Goal: Task Accomplishment & Management: Manage account settings

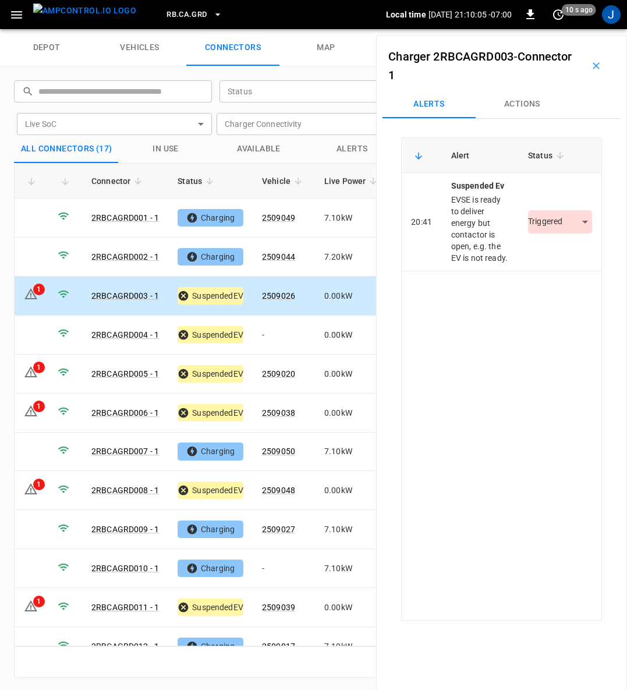
click at [569, 29] on body "RB.CA.GRD Local time [DATE] 21:10:05 -07:00 0 10 s ago J depot vehicles connect…" at bounding box center [313, 14] width 627 height 29
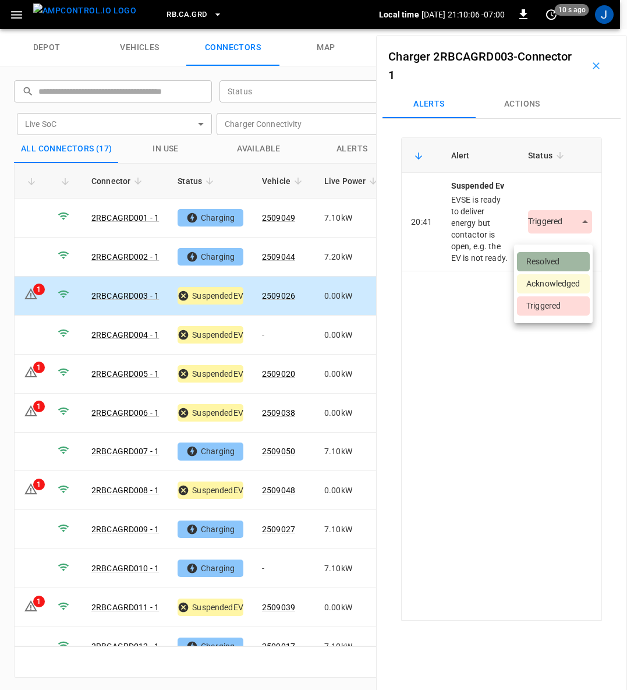
click at [550, 256] on li "Resolved" at bounding box center [553, 261] width 73 height 19
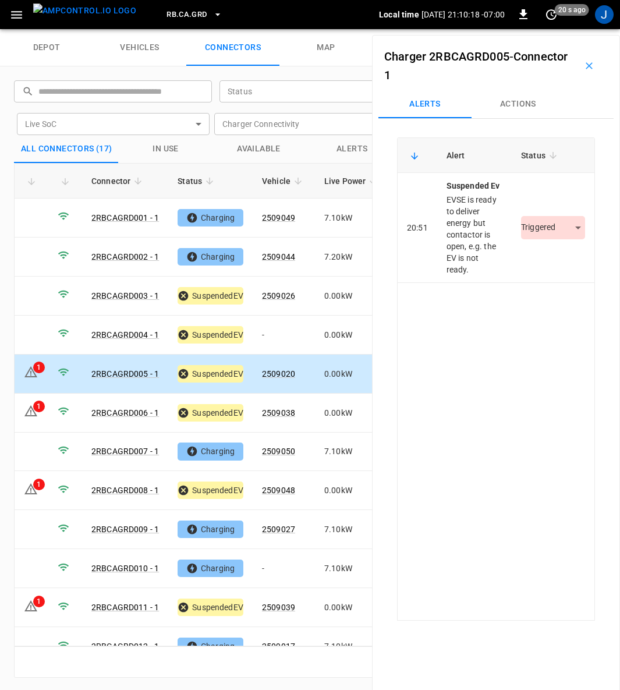
click at [566, 29] on body "RB.CA.GRD Local time [DATE] 21:10:18 -07:00 0 20 s ago J depot vehicles connect…" at bounding box center [310, 14] width 620 height 29
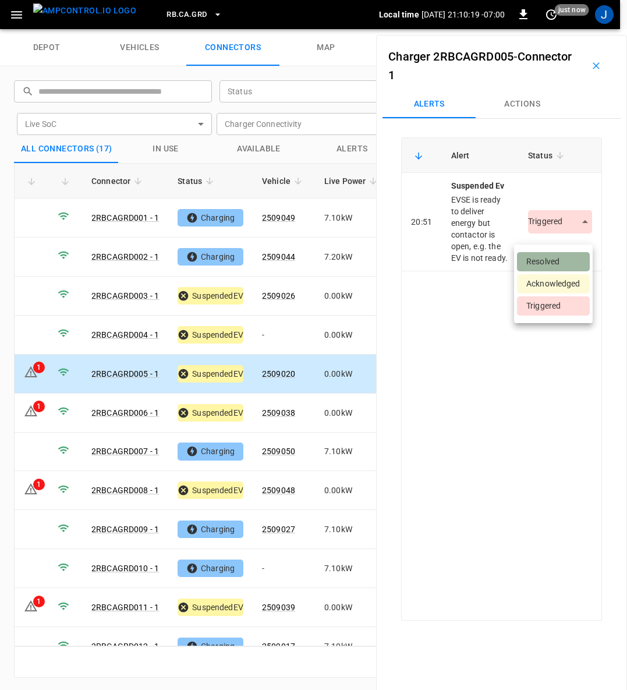
click at [566, 262] on li "Resolved" at bounding box center [553, 261] width 73 height 19
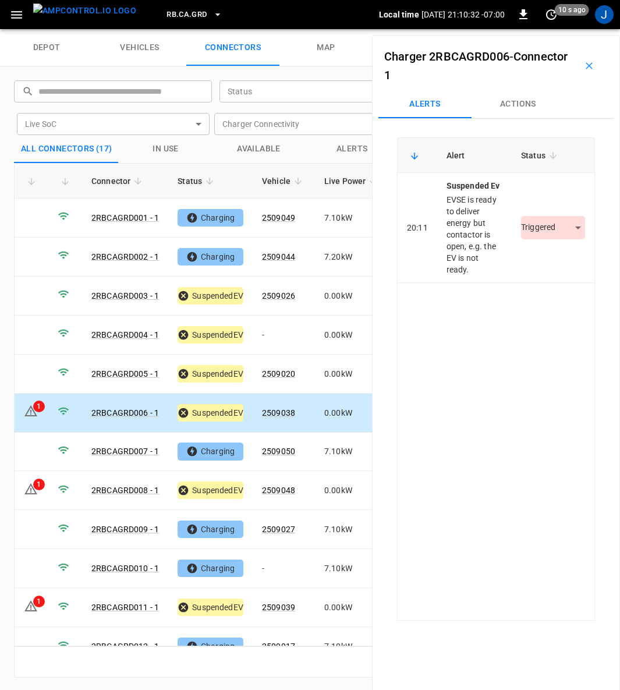
click at [568, 29] on body "RB.CA.GRD Local time [DATE] 21:10:32 -07:00 0 10 s ago J depot vehicles connect…" at bounding box center [310, 14] width 620 height 29
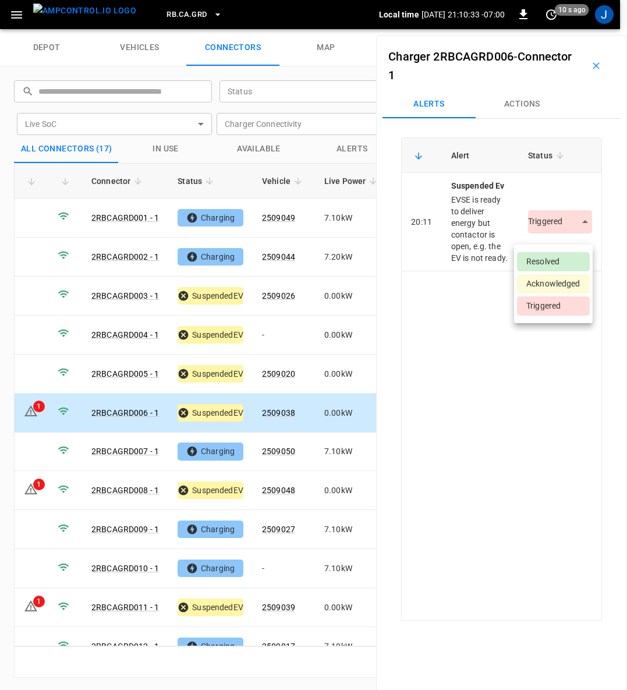
click at [563, 264] on li "Resolved" at bounding box center [553, 261] width 73 height 19
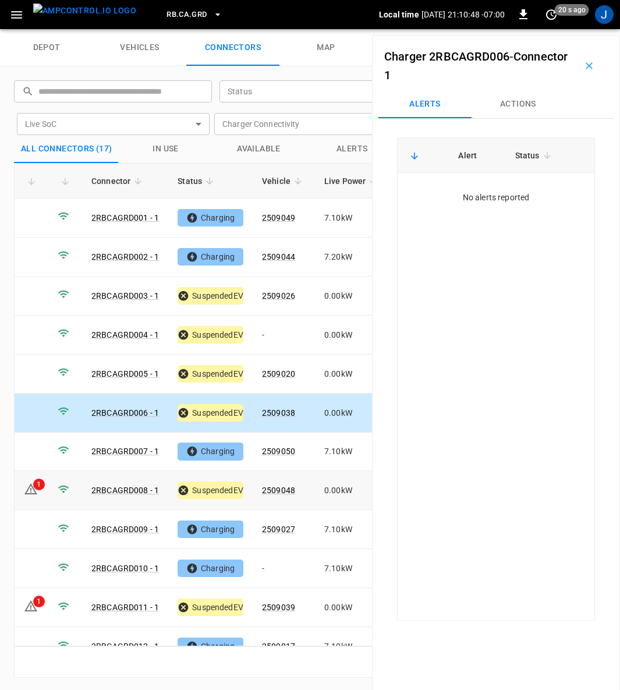
click at [38, 481] on div "1" at bounding box center [39, 485] width 12 height 12
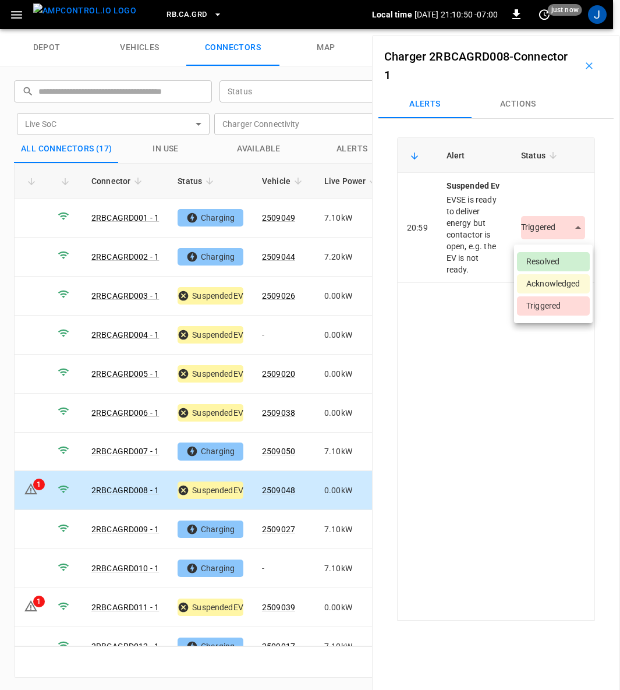
click at [574, 29] on body "RB.CA.GRD Local time [DATE] 21:10:50 -07:00 0 just now J depot vehicles connect…" at bounding box center [310, 14] width 620 height 29
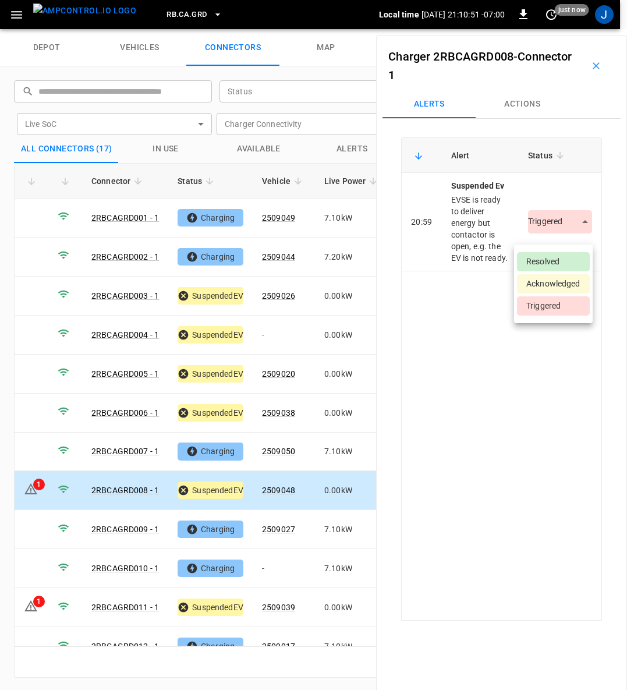
click at [560, 261] on li "Resolved" at bounding box center [553, 261] width 73 height 19
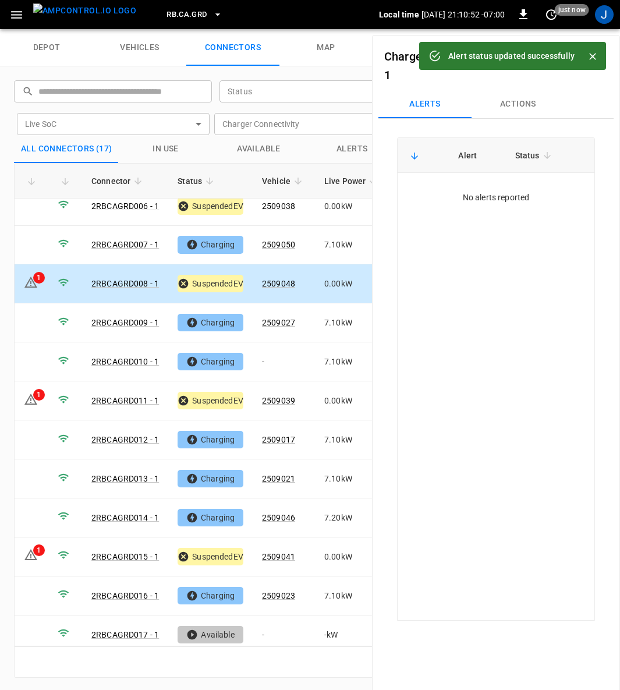
scroll to position [207, 0]
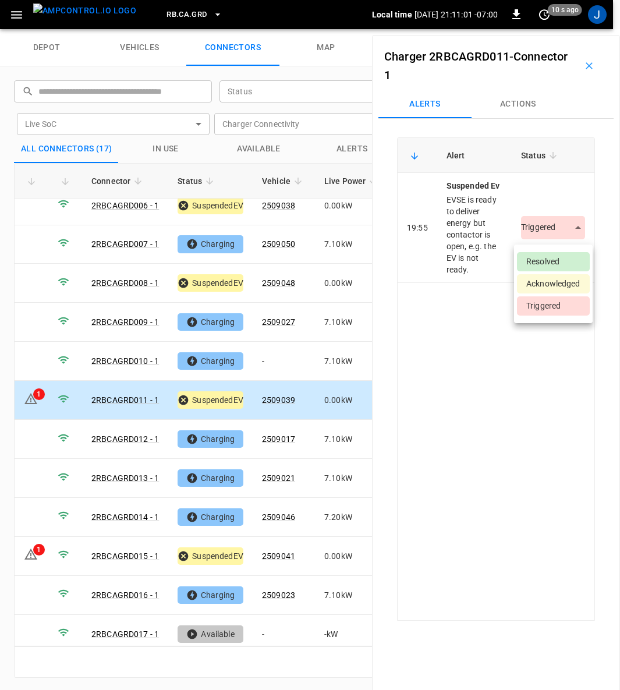
click at [571, 29] on body "RB.CA.GRD Local time [DATE] 21:11:01 -07:00 0 10 s ago J depot vehicles connect…" at bounding box center [310, 14] width 620 height 29
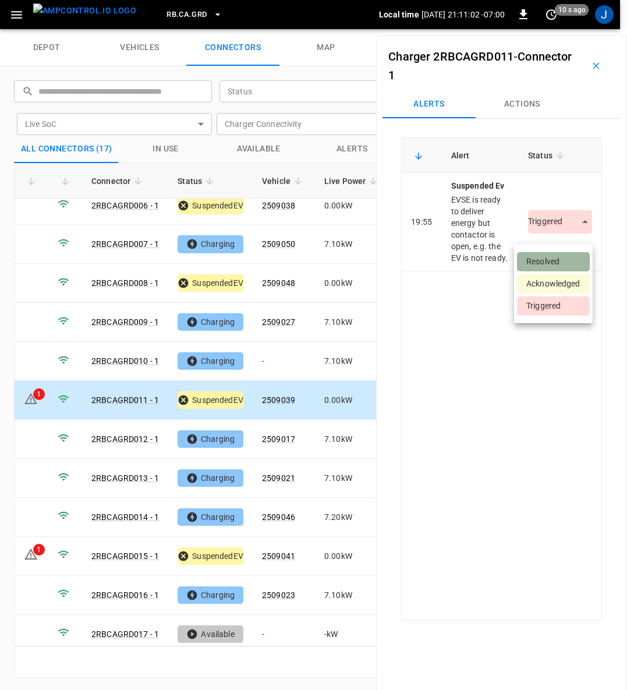
click at [560, 257] on li "Resolved" at bounding box center [553, 261] width 73 height 19
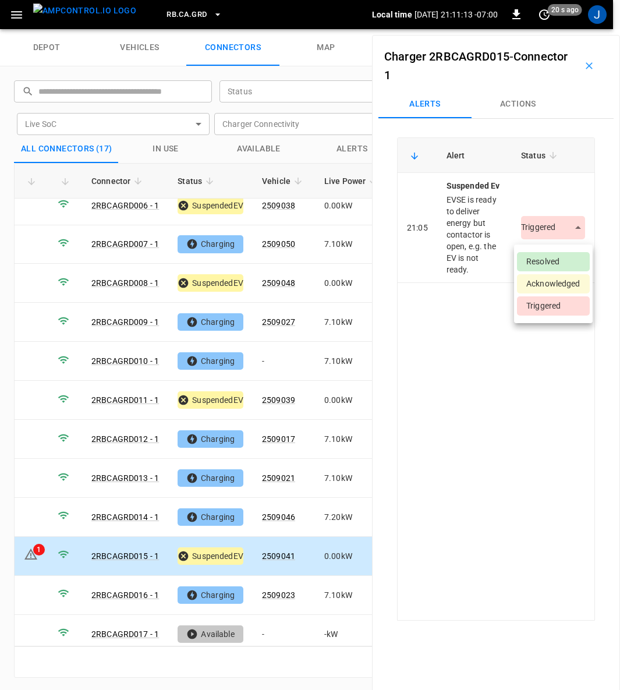
click at [571, 29] on body "RB.CA.GRD Local time [DATE] 21:11:13 -07:00 0 20 s ago J depot vehicles connect…" at bounding box center [310, 14] width 620 height 29
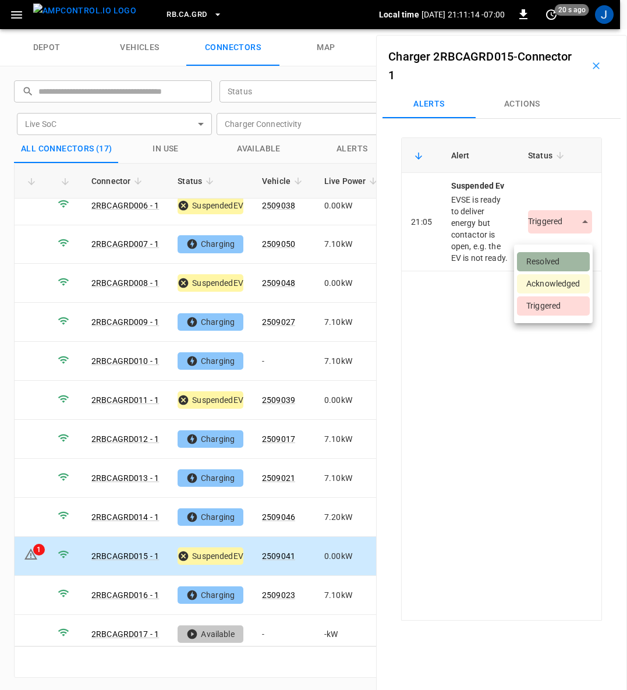
click at [563, 259] on li "Resolved" at bounding box center [553, 261] width 73 height 19
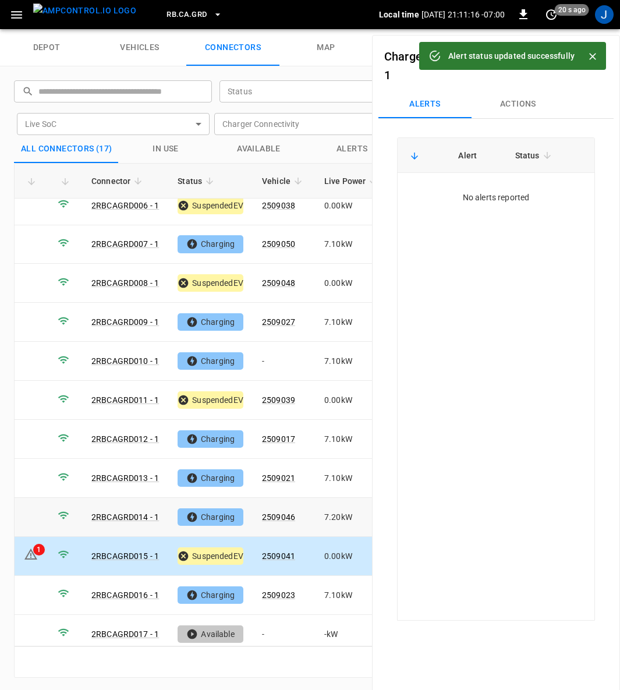
scroll to position [1, 0]
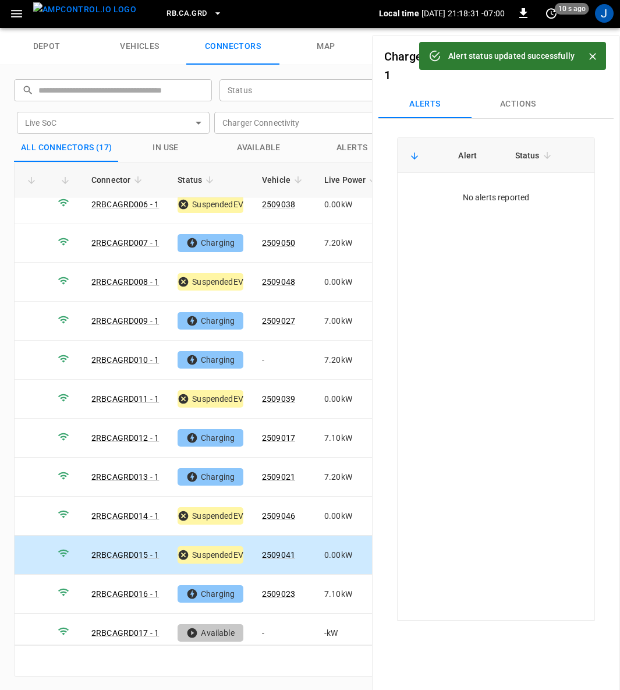
drag, startPoint x: 595, startPoint y: 51, endPoint x: 589, endPoint y: 135, distance: 83.5
click at [595, 52] on icon "Close" at bounding box center [593, 57] width 12 height 12
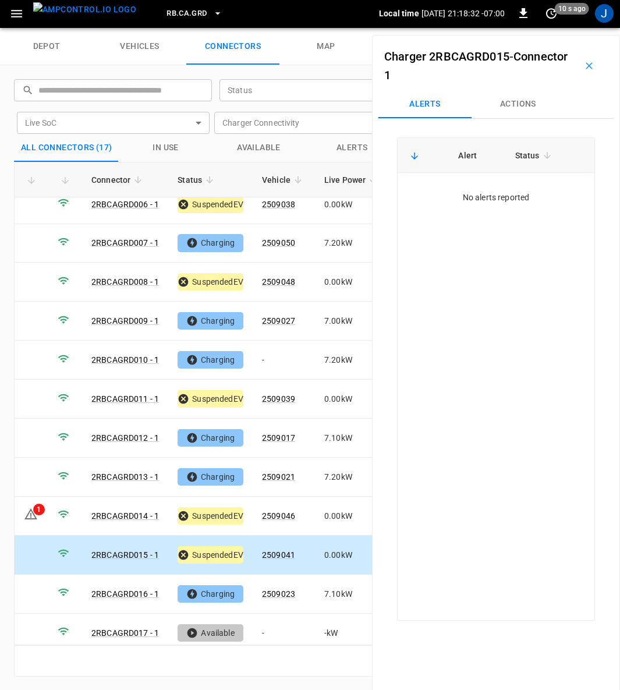
click at [585, 64] on icon "button" at bounding box center [590, 66] width 12 height 12
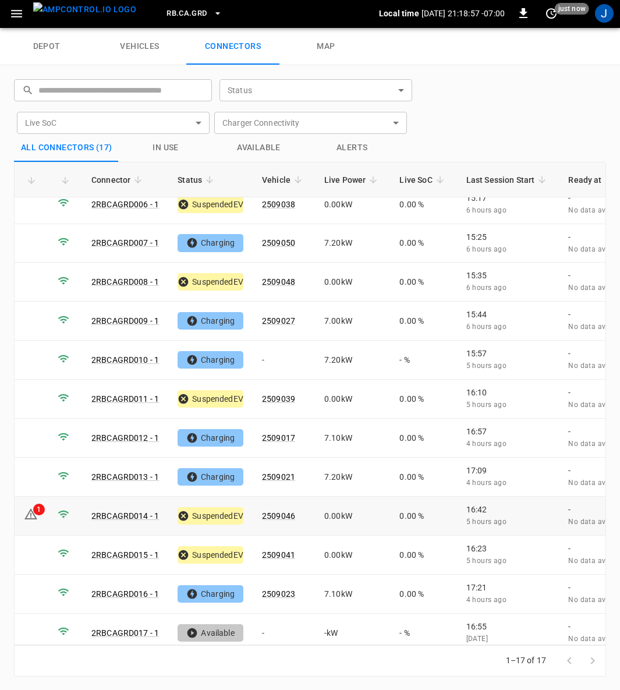
click at [34, 507] on icon at bounding box center [31, 514] width 14 height 14
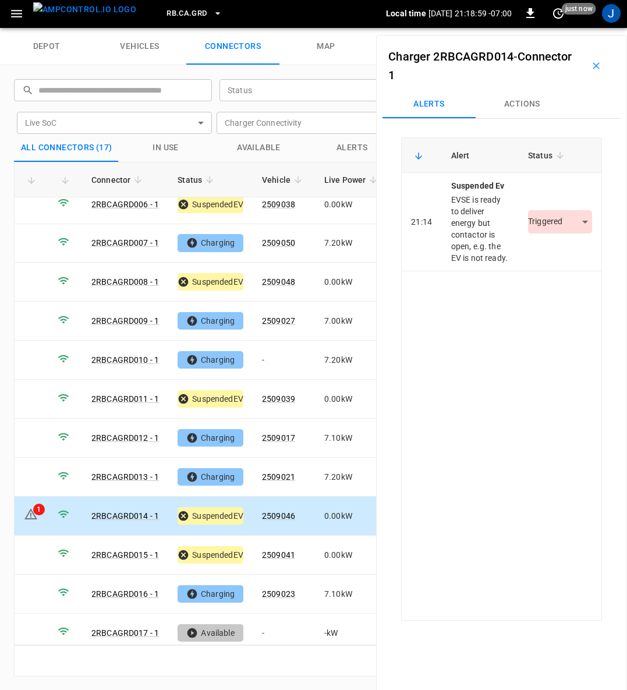
click at [576, 28] on body "RB.CA.GRD Local time [DATE] 21:18:59 -07:00 0 just now J depot vehicles connect…" at bounding box center [313, 13] width 627 height 29
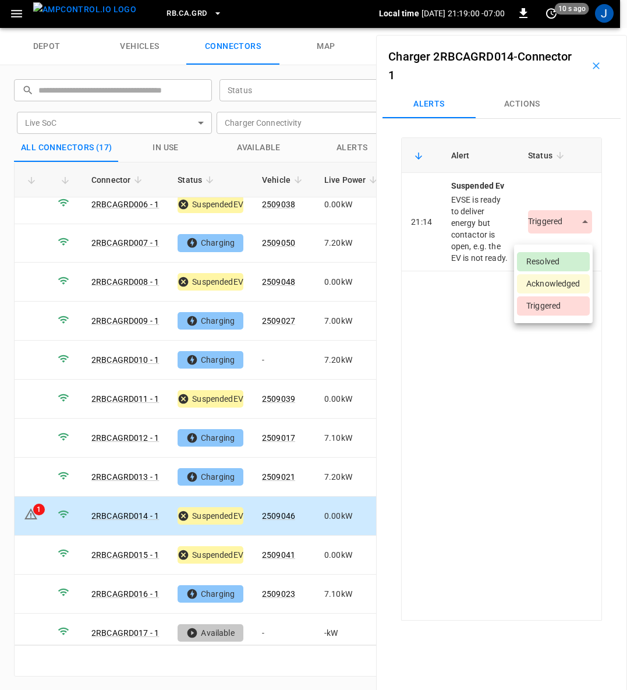
click at [556, 261] on li "Resolved" at bounding box center [553, 261] width 73 height 19
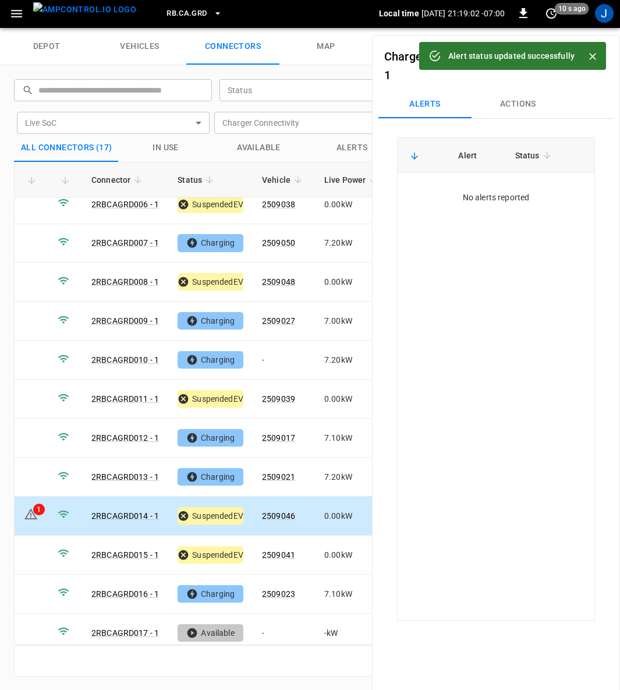
click at [597, 57] on icon "Close" at bounding box center [593, 57] width 12 height 12
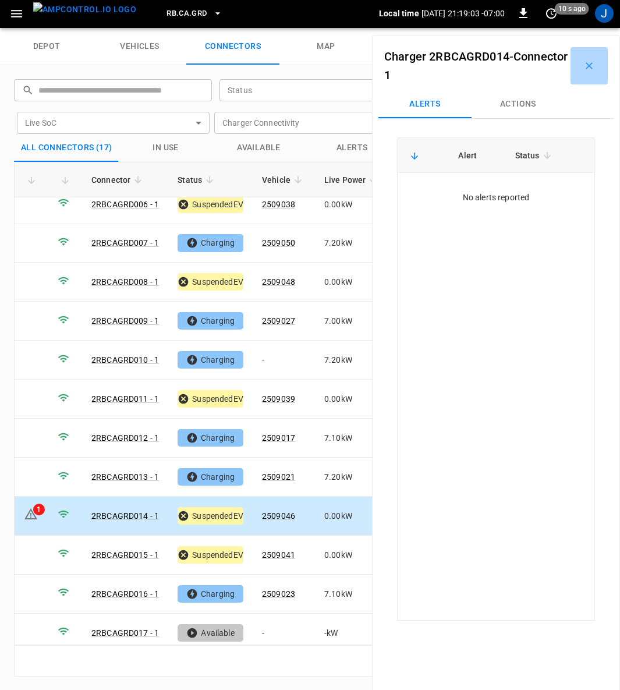
click at [585, 66] on icon "button" at bounding box center [590, 66] width 12 height 12
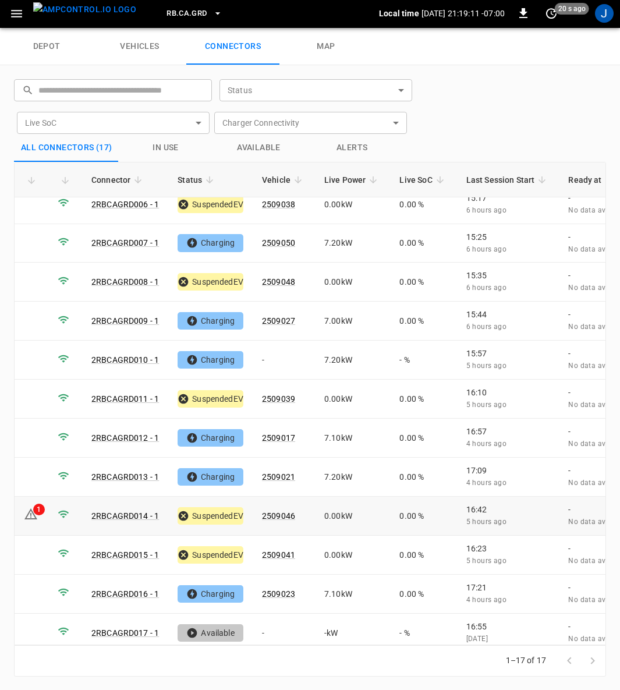
click at [31, 507] on icon at bounding box center [31, 514] width 14 height 14
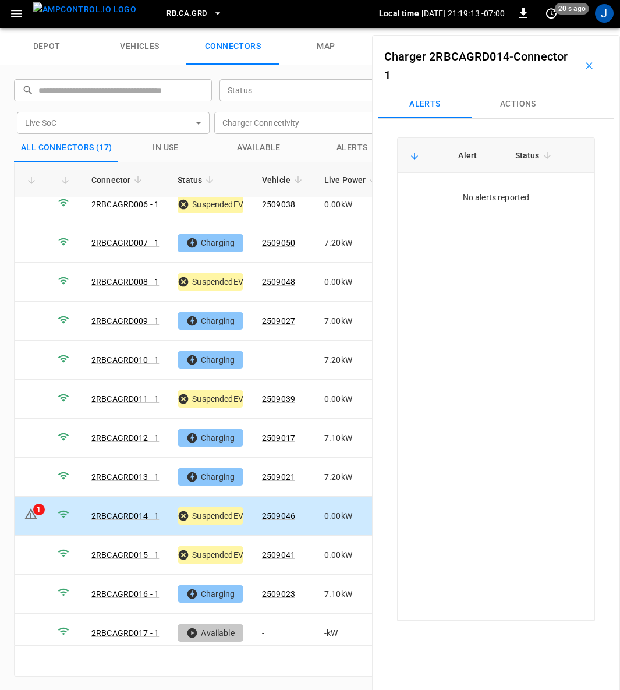
click at [584, 68] on icon "button" at bounding box center [590, 66] width 12 height 12
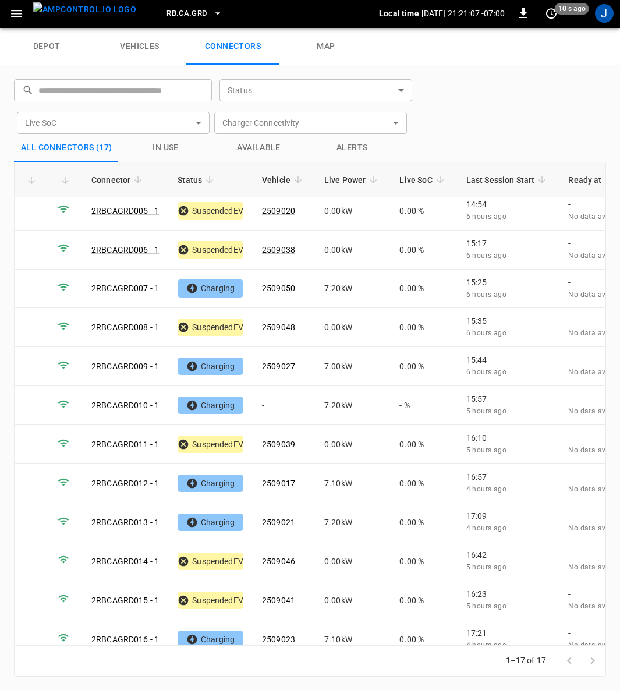
scroll to position [207, 0]
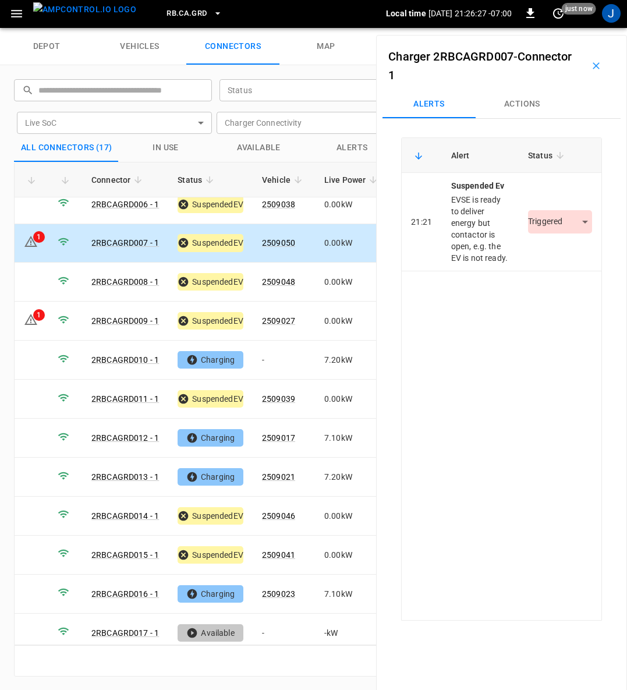
click at [570, 28] on body "RB.CA.GRD Local time [DATE] 21:26:27 -07:00 0 just now J depot vehicles connect…" at bounding box center [313, 13] width 627 height 29
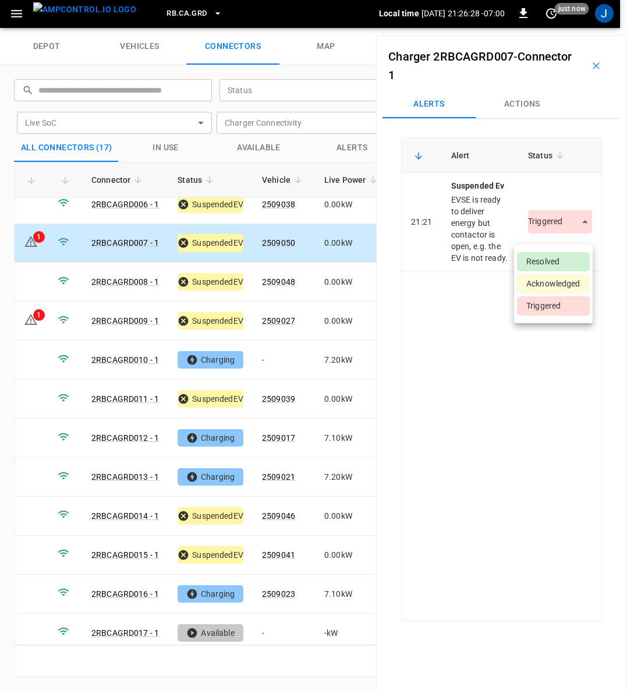
click at [555, 262] on li "Resolved" at bounding box center [553, 261] width 73 height 19
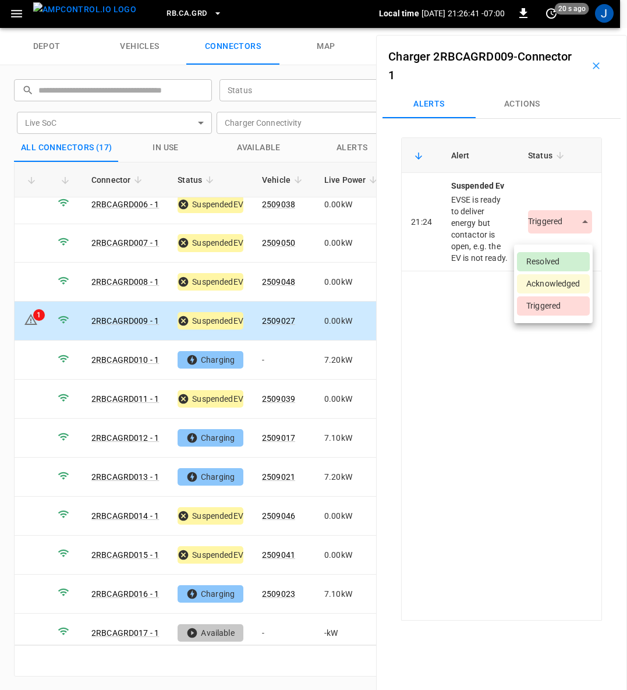
click at [570, 28] on body "RB.CA.GRD Local time [DATE] 21:26:41 -07:00 0 20 s ago J depot vehicles connect…" at bounding box center [313, 13] width 627 height 29
click at [566, 260] on li "Resolved" at bounding box center [553, 261] width 73 height 19
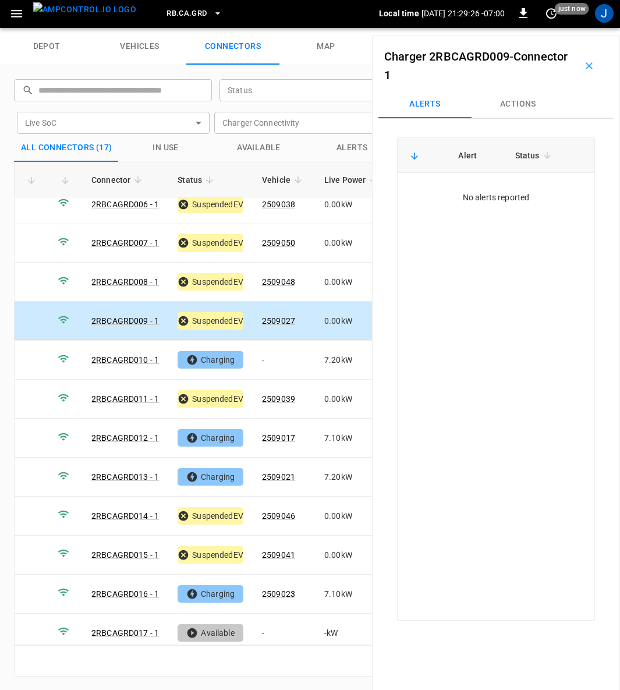
click at [586, 65] on icon "button" at bounding box center [589, 65] width 7 height 7
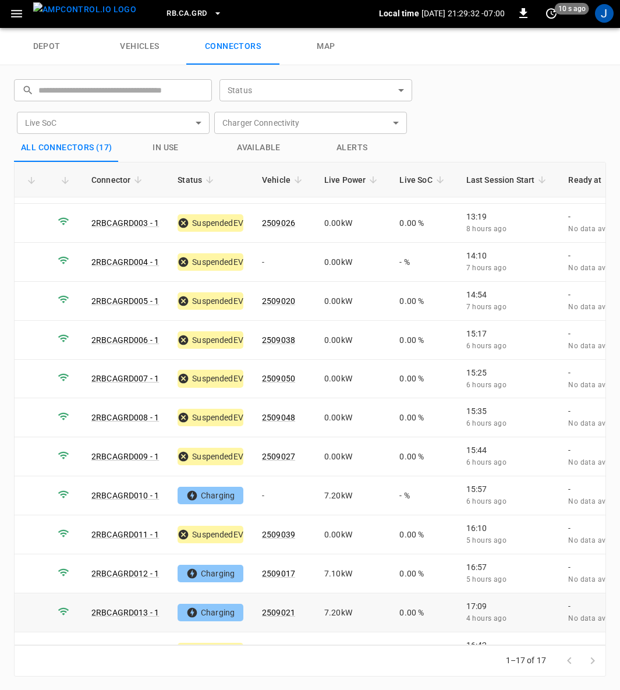
scroll to position [0, 0]
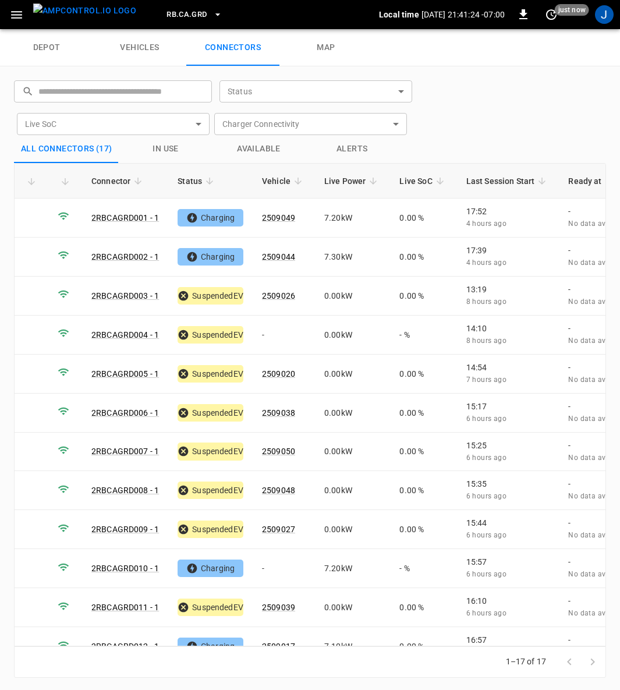
scroll to position [1, 0]
